Goal: Task Accomplishment & Management: Use online tool/utility

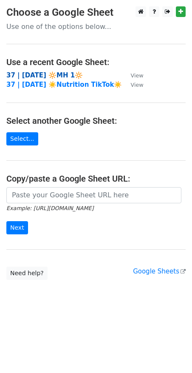
click at [40, 74] on strong "37 | [DATE] 🔆MH 1🔆" at bounding box center [44, 76] width 77 height 8
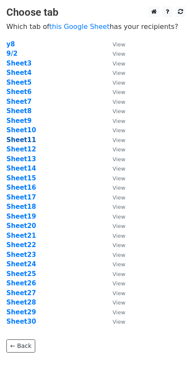
click at [27, 138] on strong "Sheet11" at bounding box center [21, 140] width 30 height 8
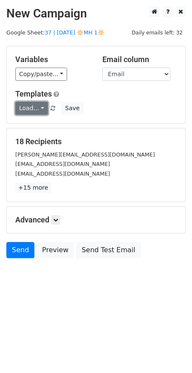
click at [29, 110] on link "Load..." at bounding box center [31, 108] width 33 height 13
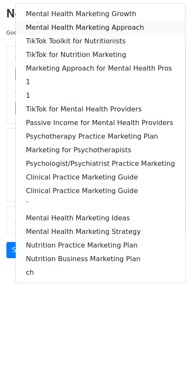
click at [75, 32] on link "Mental Health Marketing Approach" at bounding box center [101, 28] width 170 height 14
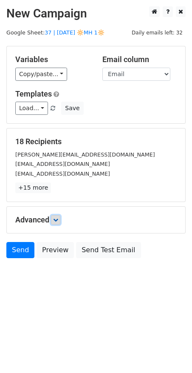
click at [56, 217] on icon at bounding box center [55, 219] width 5 height 5
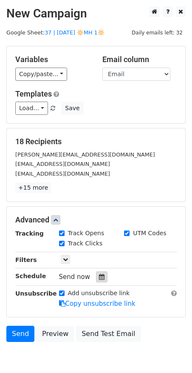
click at [99, 274] on icon at bounding box center [102, 277] width 6 height 6
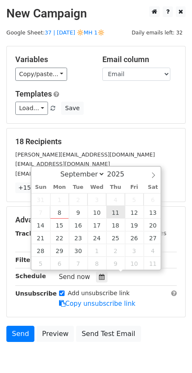
type input "2025-09-11 12:00"
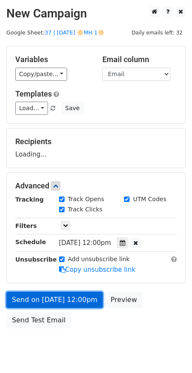
click at [64, 304] on link "Send on Sep 11 at 12:00pm" at bounding box center [54, 300] width 97 height 16
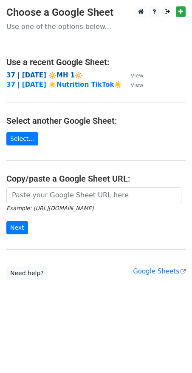
click at [33, 74] on strong "37 | SEP 2 2025 🔆MH 1🔆" at bounding box center [44, 76] width 77 height 8
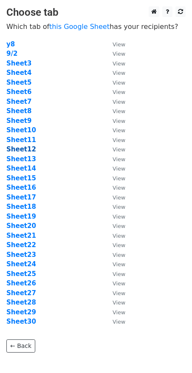
click at [27, 147] on strong "Sheet12" at bounding box center [21, 150] width 30 height 8
click at [27, 148] on strong "Sheet12" at bounding box center [21, 150] width 30 height 8
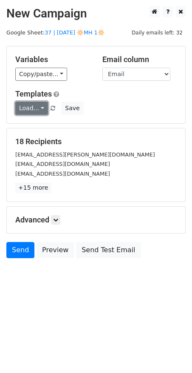
click at [31, 112] on link "Load..." at bounding box center [31, 108] width 33 height 13
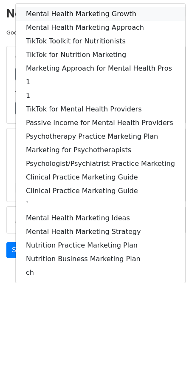
click at [74, 17] on link "Mental Health Marketing Growth" at bounding box center [101, 14] width 170 height 14
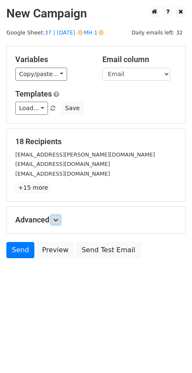
click at [57, 219] on icon at bounding box center [55, 219] width 5 height 5
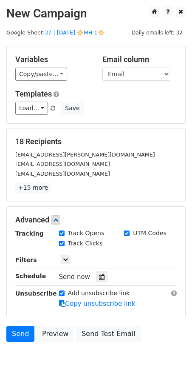
click at [98, 272] on div at bounding box center [101, 277] width 11 height 11
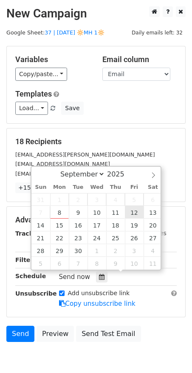
type input "[DATE] 12:00"
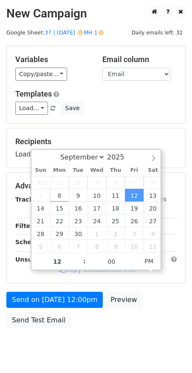
click at [89, 286] on form "Variables Copy/paste... {{Name}} {{Email}} Email column Name Email Templates Lo…" at bounding box center [96, 189] width 180 height 287
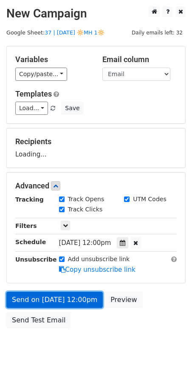
click at [83, 303] on form "Variables Copy/paste... {{Name}} {{Email}} Email column Name Email Templates Lo…" at bounding box center [96, 189] width 180 height 287
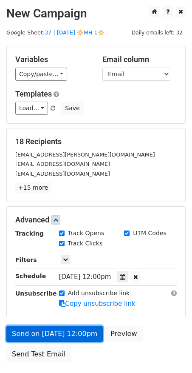
click at [55, 327] on link "Send on [DATE] 12:00pm" at bounding box center [54, 334] width 97 height 16
